Goal: Task Accomplishment & Management: Use online tool/utility

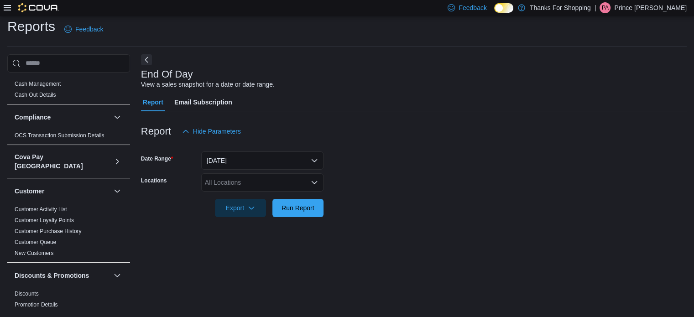
scroll to position [26, 0]
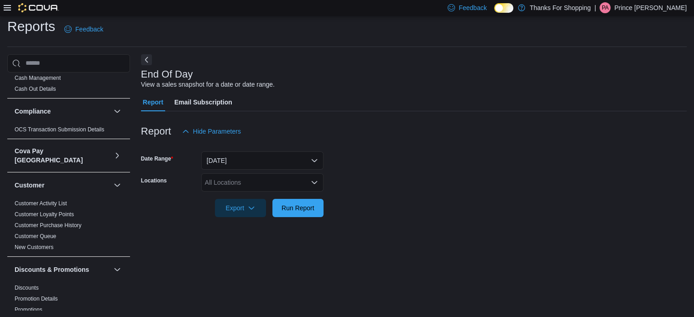
click at [245, 186] on div "All Locations" at bounding box center [262, 182] width 122 height 18
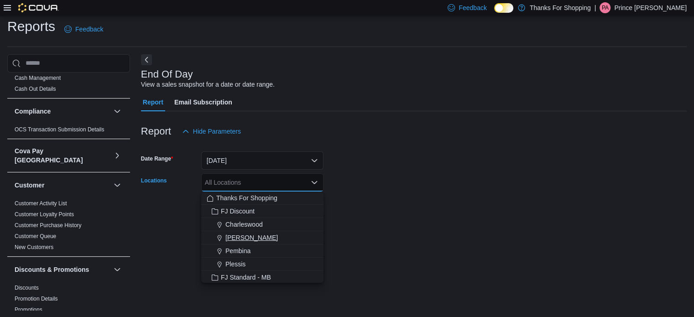
click at [244, 233] on span "Henderson" at bounding box center [251, 237] width 52 height 9
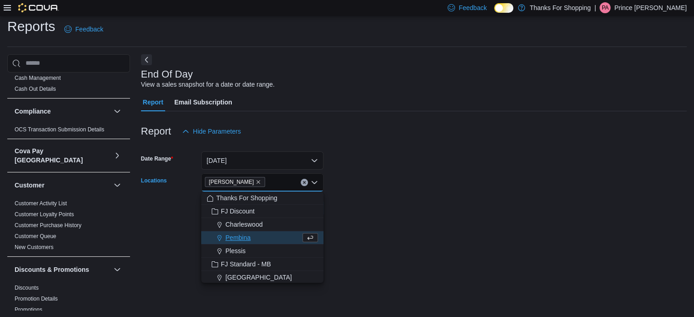
click at [370, 203] on form "Date Range Today Locations Henderson Combo box. Selected. Henderson. Press Back…" at bounding box center [414, 179] width 546 height 77
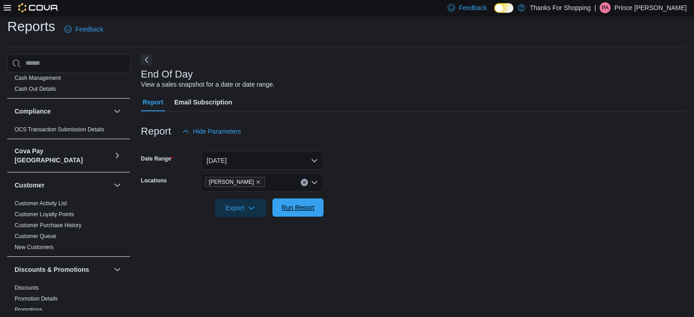
click at [319, 203] on button "Run Report" at bounding box center [297, 207] width 51 height 18
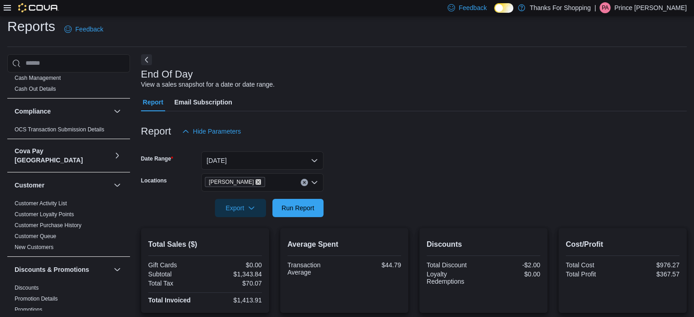
click at [255, 182] on icon "Remove Henderson from selection in this group" at bounding box center [257, 181] width 5 height 5
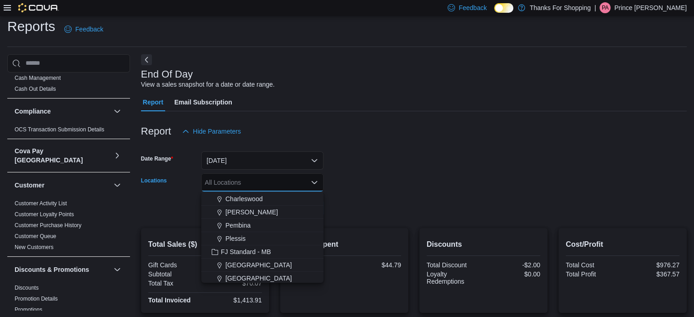
scroll to position [20, 0]
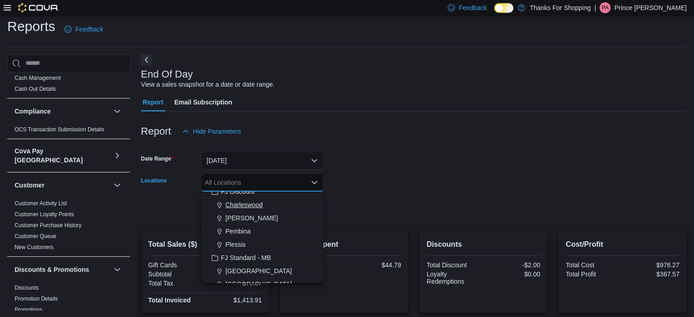
click at [252, 203] on span "Charleswood" at bounding box center [243, 204] width 37 height 9
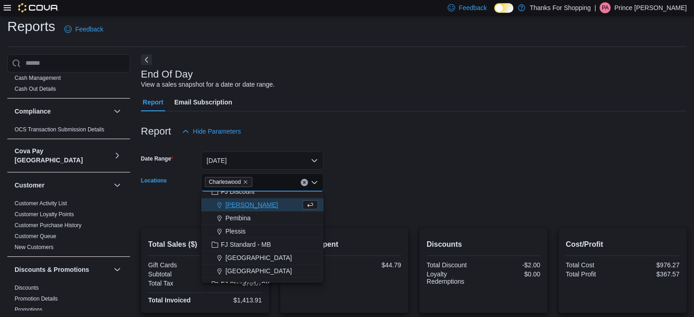
click at [348, 192] on div at bounding box center [414, 195] width 546 height 7
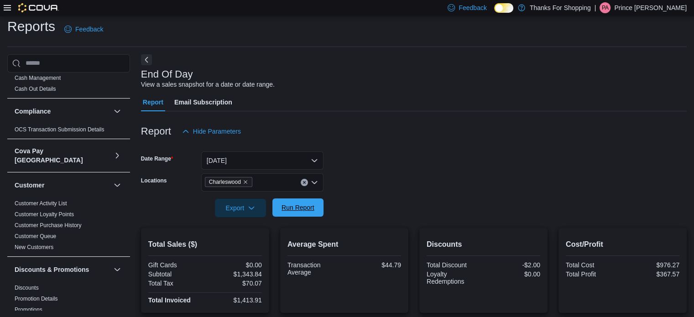
click at [316, 202] on span "Run Report" at bounding box center [298, 207] width 40 height 18
click at [245, 183] on icon "Remove Charleswood from selection in this group" at bounding box center [245, 181] width 5 height 5
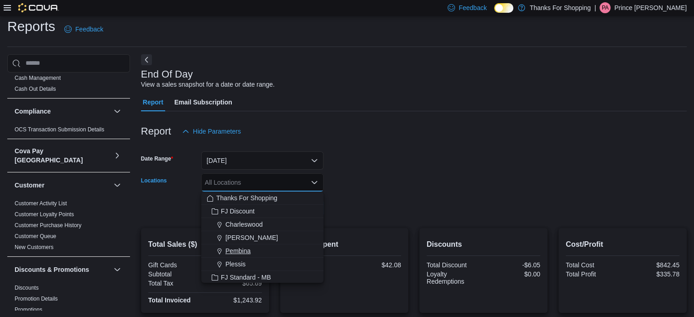
click at [242, 250] on span "Pembina" at bounding box center [237, 250] width 25 height 9
click at [416, 170] on form "Date Range Today Locations Pembina Combo box. Selected. Pembina. Press Backspac…" at bounding box center [414, 179] width 546 height 77
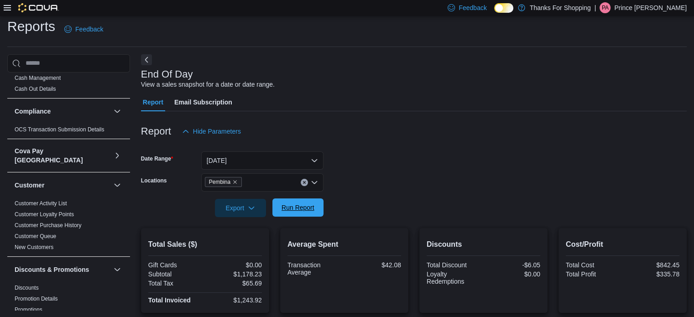
click at [316, 208] on span "Run Report" at bounding box center [298, 207] width 40 height 18
click at [235, 182] on icon "Remove Pembina from selection in this group" at bounding box center [235, 182] width 4 height 4
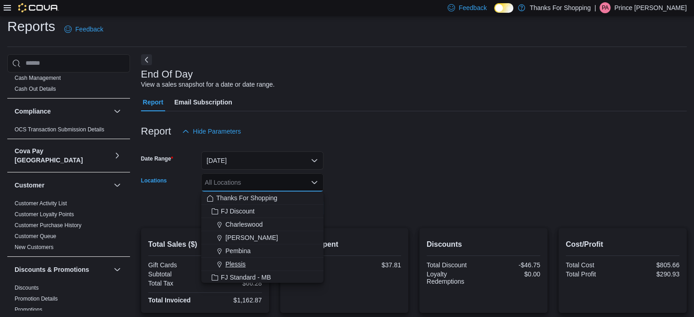
click at [236, 268] on span "Plessis" at bounding box center [235, 264] width 20 height 9
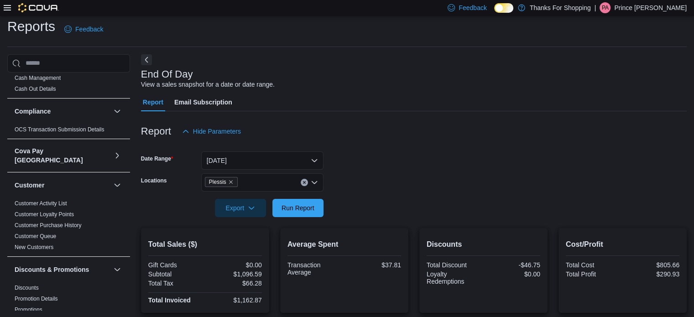
click at [344, 227] on div at bounding box center [414, 222] width 546 height 11
click at [302, 206] on span "Run Report" at bounding box center [297, 207] width 33 height 9
click at [228, 178] on span "Plessis" at bounding box center [221, 181] width 25 height 9
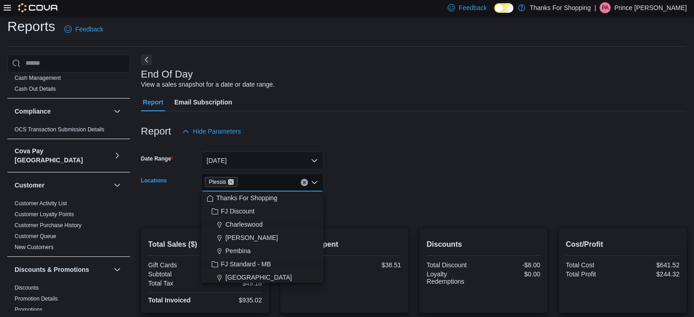
click at [229, 182] on icon "Remove Plessis from selection in this group" at bounding box center [231, 182] width 4 height 4
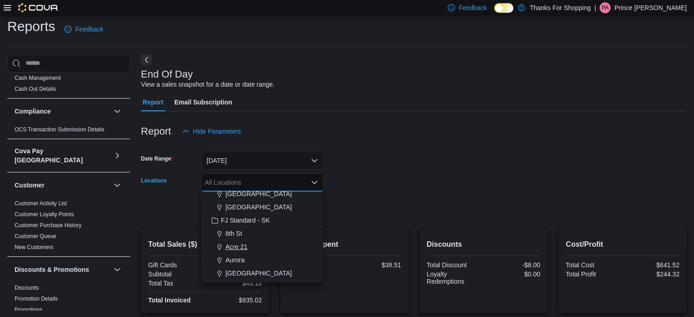
scroll to position [75, 0]
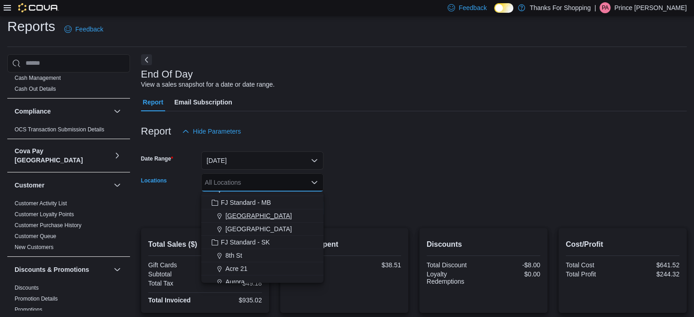
click at [252, 218] on span "Grant Park" at bounding box center [258, 215] width 67 height 9
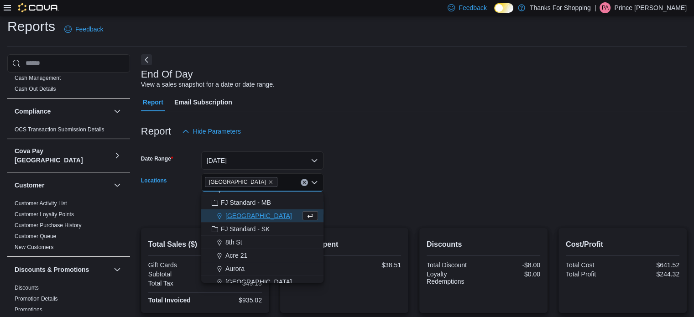
click at [385, 192] on div at bounding box center [414, 195] width 546 height 7
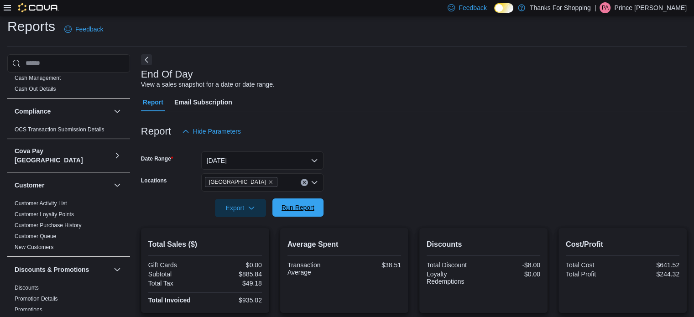
click at [321, 206] on button "Run Report" at bounding box center [297, 207] width 51 height 18
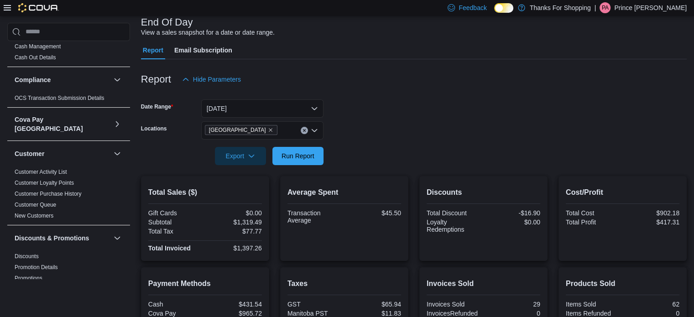
scroll to position [53, 0]
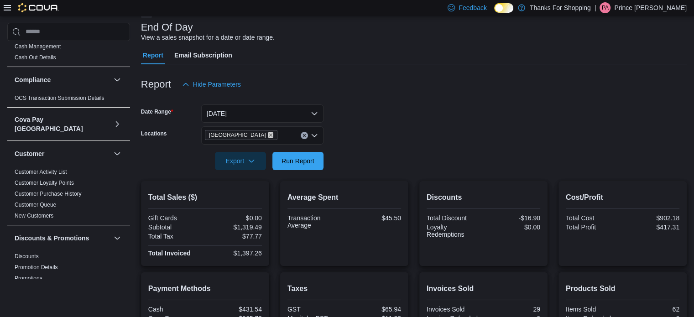
click at [268, 135] on icon "Remove Grant Park from selection in this group" at bounding box center [270, 134] width 5 height 5
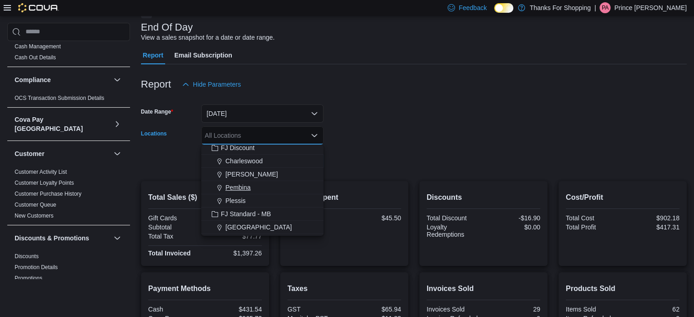
scroll to position [35, 0]
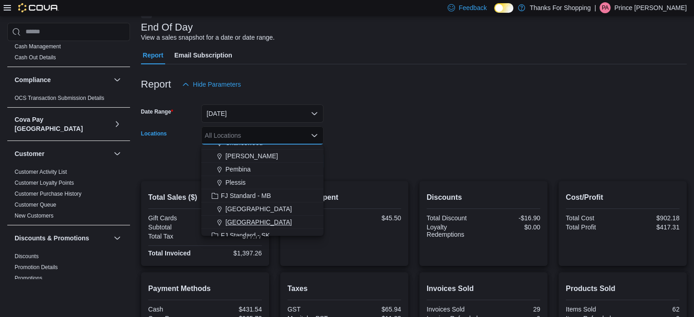
click at [235, 218] on span "Southdale" at bounding box center [258, 222] width 67 height 9
click at [362, 151] on div at bounding box center [414, 148] width 546 height 7
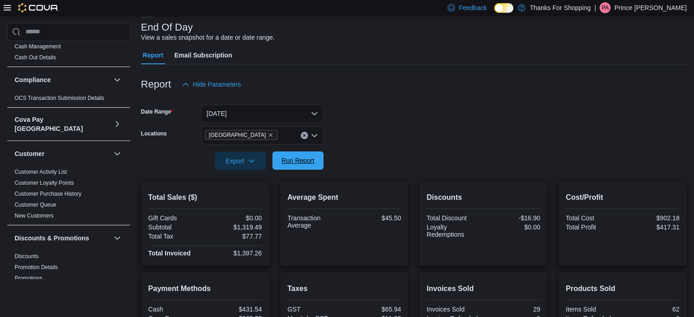
click at [313, 160] on span "Run Report" at bounding box center [297, 160] width 33 height 9
